Goal: Information Seeking & Learning: Learn about a topic

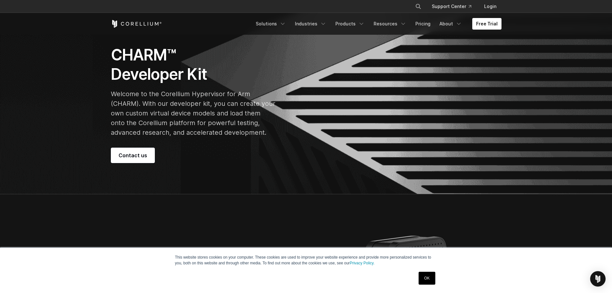
scroll to position [64, 0]
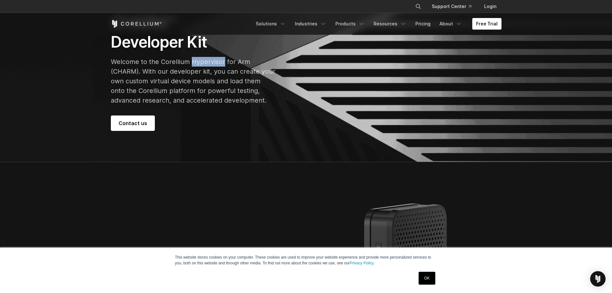
drag, startPoint x: 191, startPoint y: 63, endPoint x: 223, endPoint y: 64, distance: 31.8
click at [223, 64] on p "Welcome to the Corellium Hypervisor for Arm (CHARM). With our developer kit, yo…" at bounding box center [193, 81] width 165 height 48
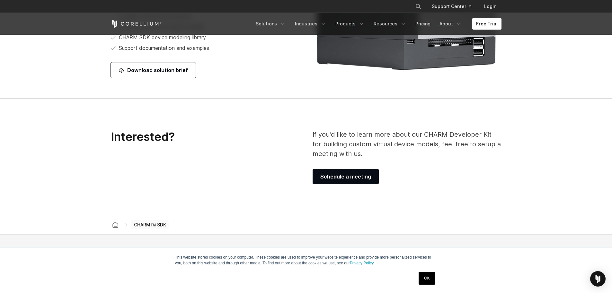
scroll to position [1061, 0]
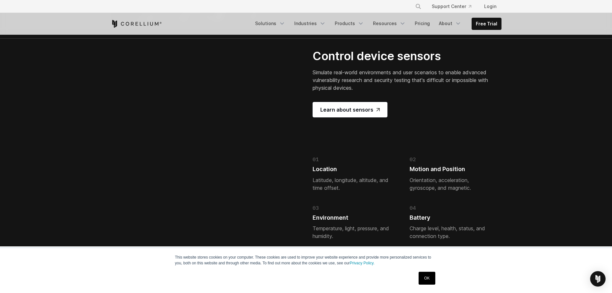
scroll to position [1414, 0]
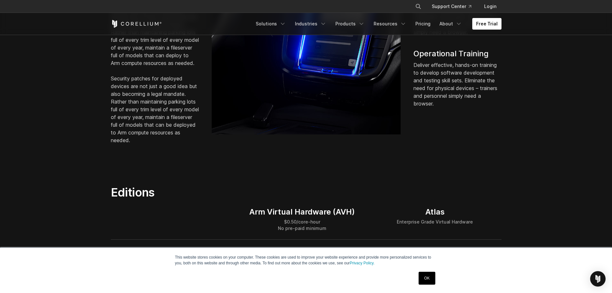
scroll to position [803, 0]
